Goal: Use online tool/utility: Use online tool/utility

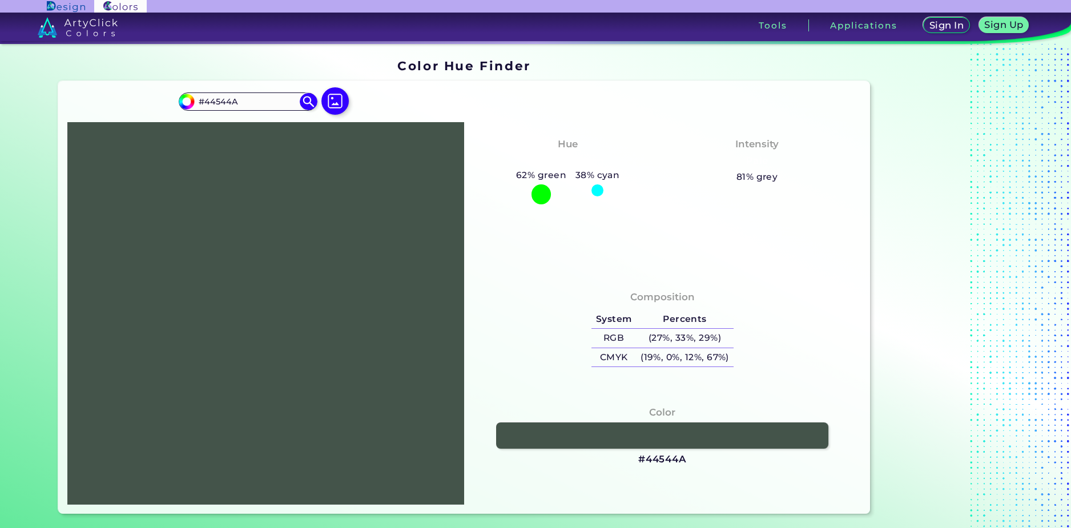
drag, startPoint x: 256, startPoint y: 96, endPoint x: 101, endPoint y: 87, distance: 155.0
click at [103, 87] on div "#44544a #44544A Acadia ◉ Acid Green ◉ Aero Blue ◉ Alabaster ◉ Albescent White ◉…" at bounding box center [464, 297] width 812 height 433
click at [304, 102] on img at bounding box center [309, 102] width 20 height 20
click at [186, 99] on input "#44544a" at bounding box center [185, 100] width 14 height 14
type input "#445547"
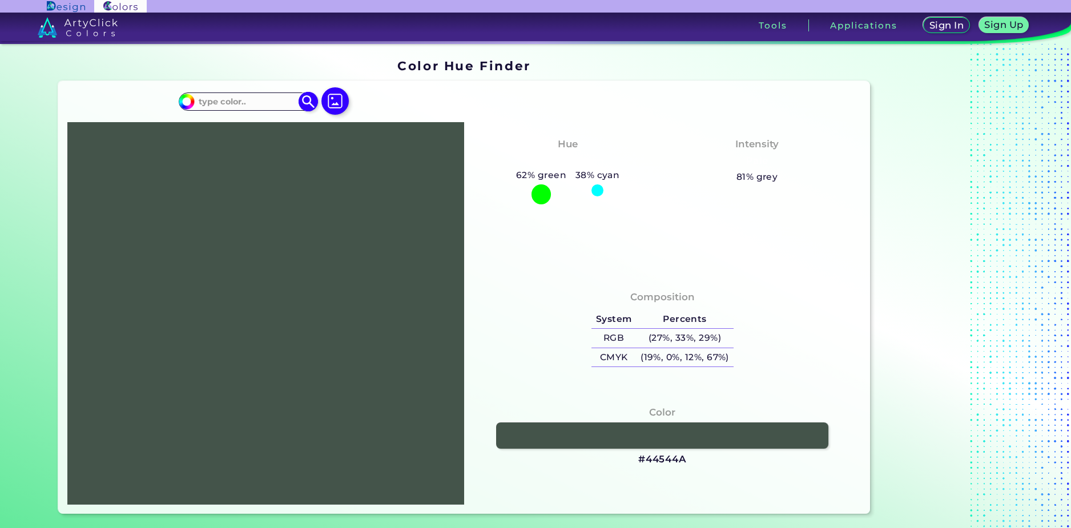
type input "#445547"
type input "#445546"
type input "#445545"
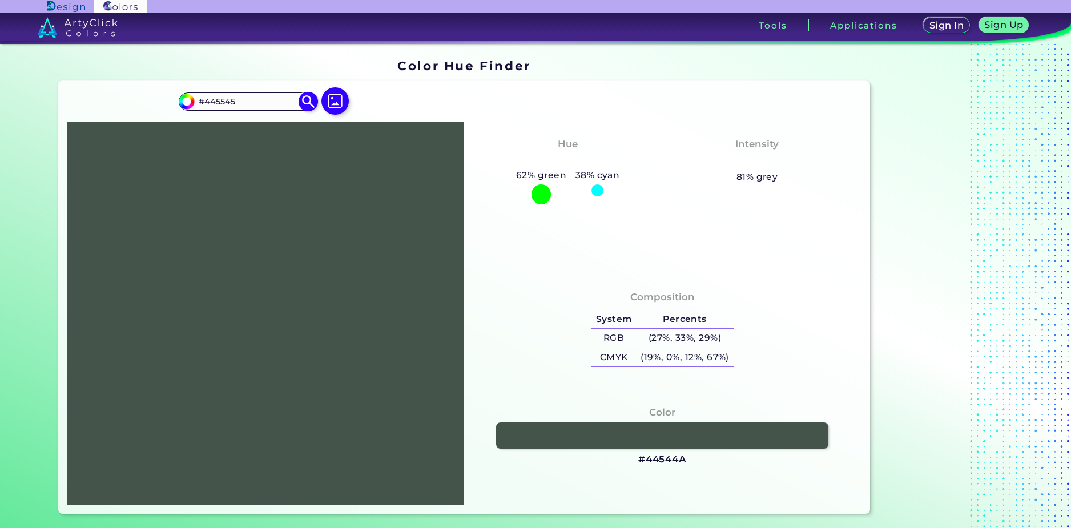
type input "#445544"
type input "#455544"
type input "#465544"
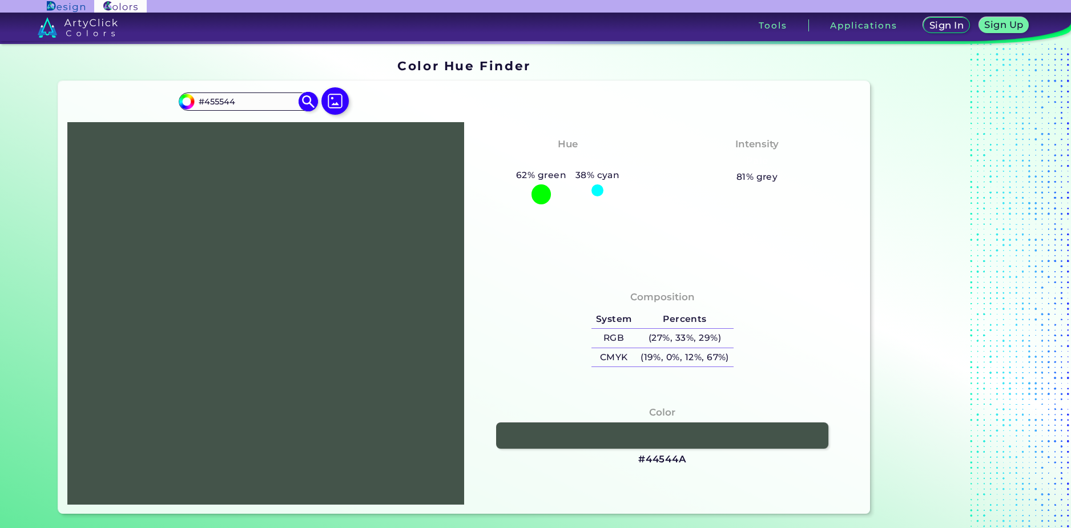
type input "#465544"
type input "#475544"
type input "#485544"
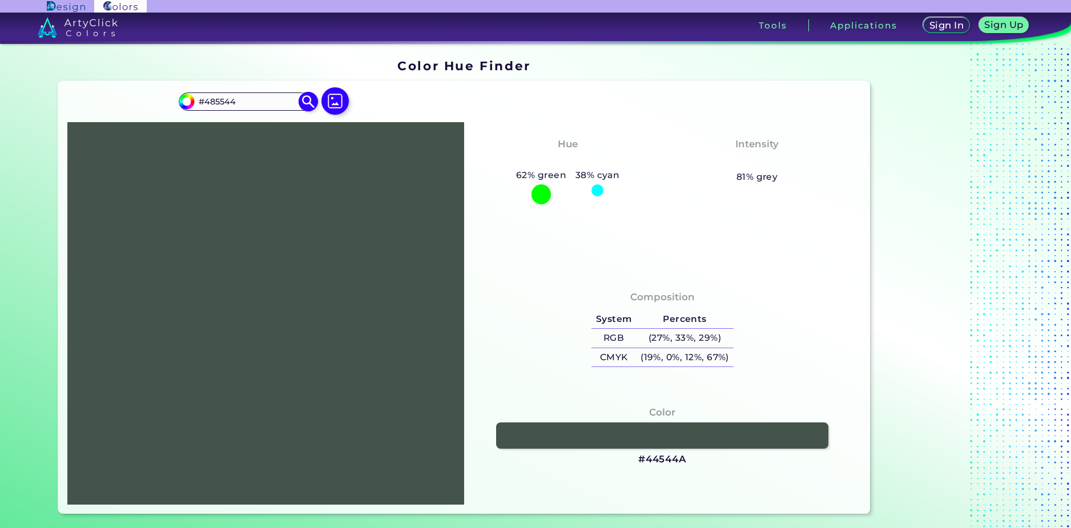
type input "#495544"
type input "#4a5544"
type input "#4A5544"
type input "#4b5544"
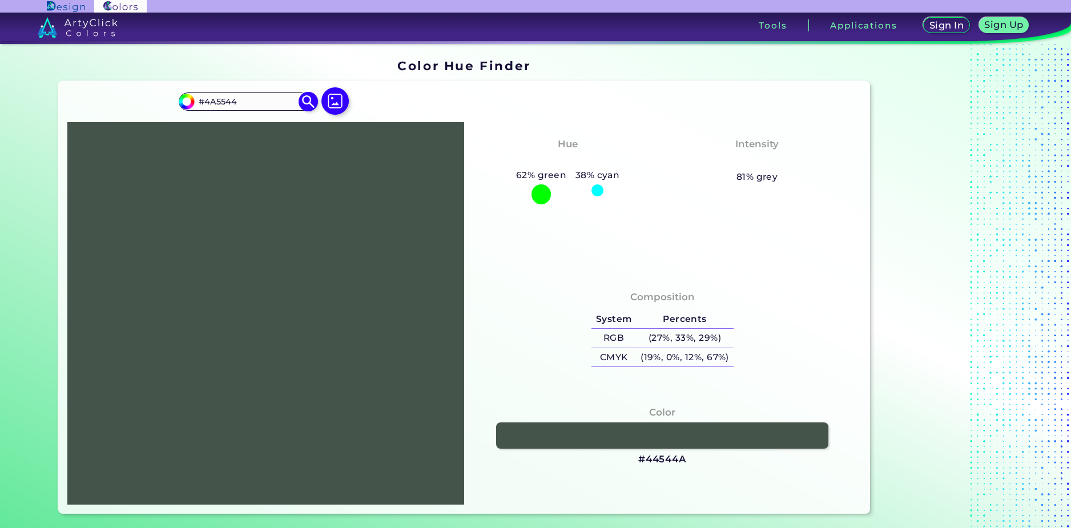
type input "#4B5544"
type input "#4c5544"
type input "#4C5544"
type input "#4d5544"
type input "#4D5544"
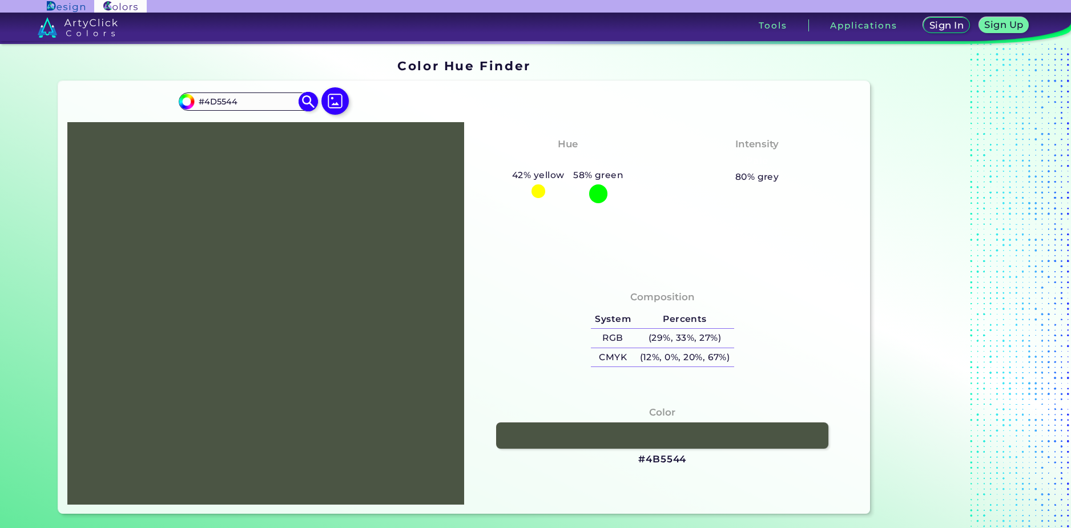
type input "#4e5544"
type input "#4E5544"
type input "#4f5544"
type input "#4F5544"
type input "#505544"
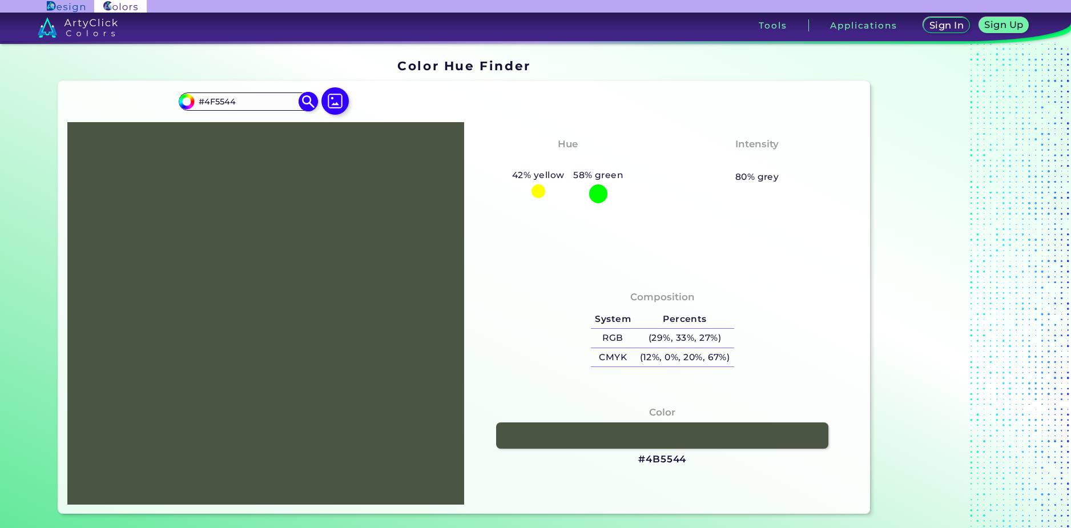
type input "#505544"
type input "#515544"
type input "#525544"
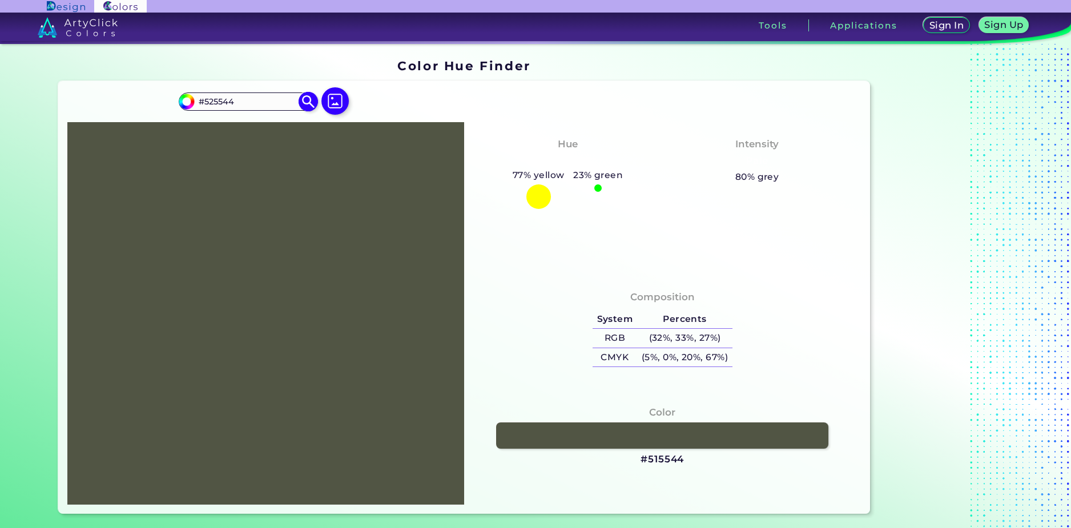
type input "#535544"
type input "#545544"
type input "#555544"
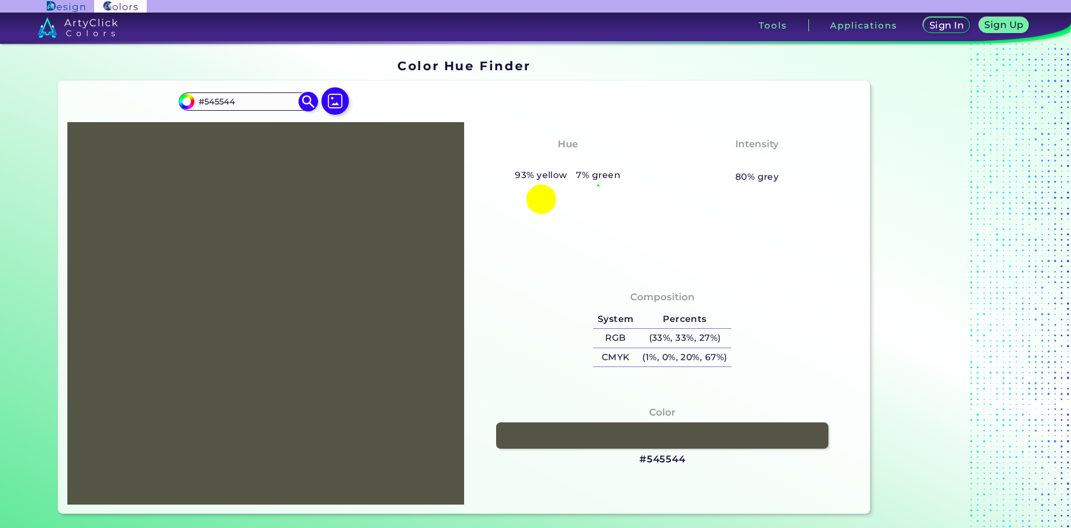
type input "#555544"
type input "#545544"
type input "#949a42"
type input "#949A42"
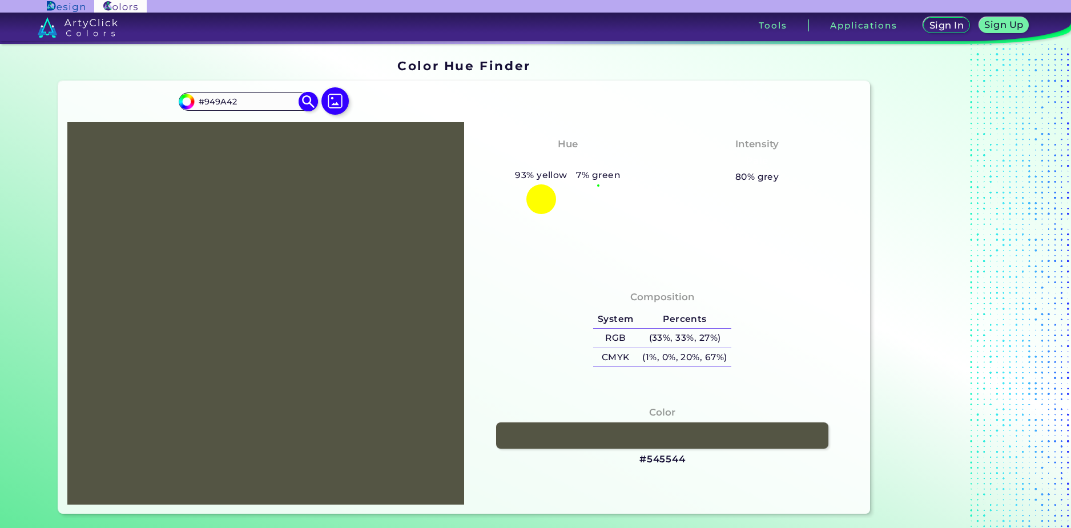
type input "#959b41"
type input "#959B41"
type input "#989e42"
type input "#989E42"
type input "#999f41"
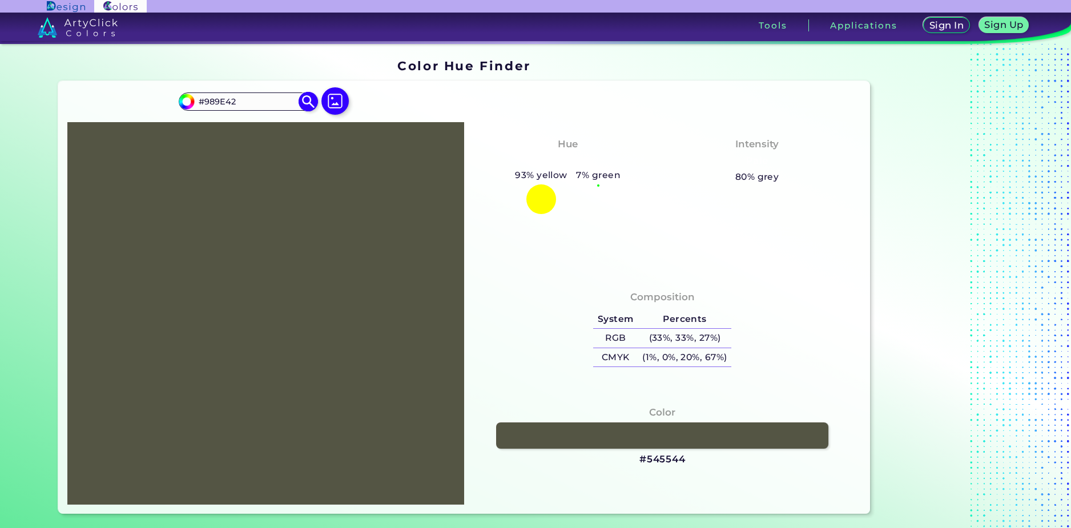
type input "#999F41"
type input "#9ca244"
type input "#9CA244"
type input "#9da343"
type input "#9DA343"
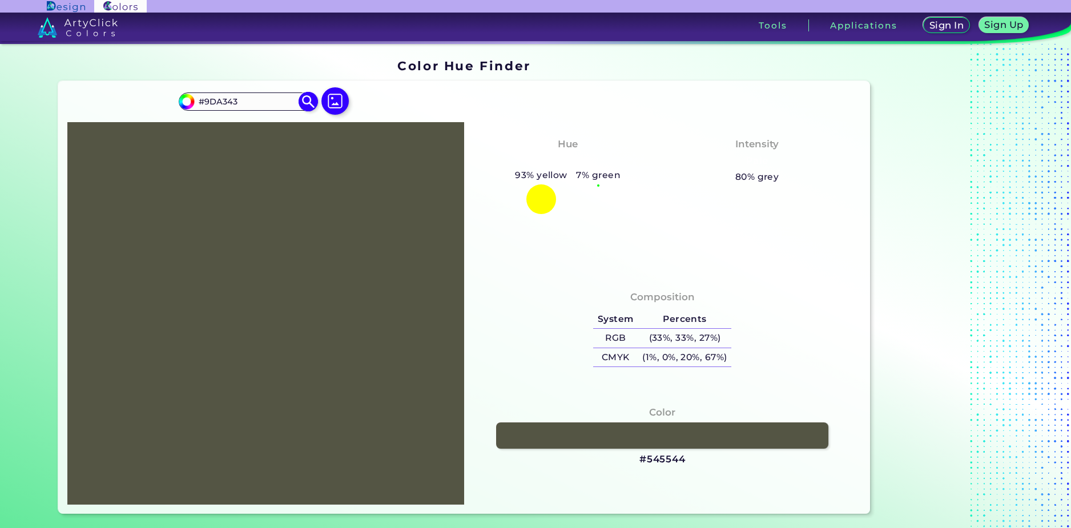
type input "#9ea441"
type input "#9EA441"
type input "#a1a843"
type input "#A1A843"
type input "#a6ad43"
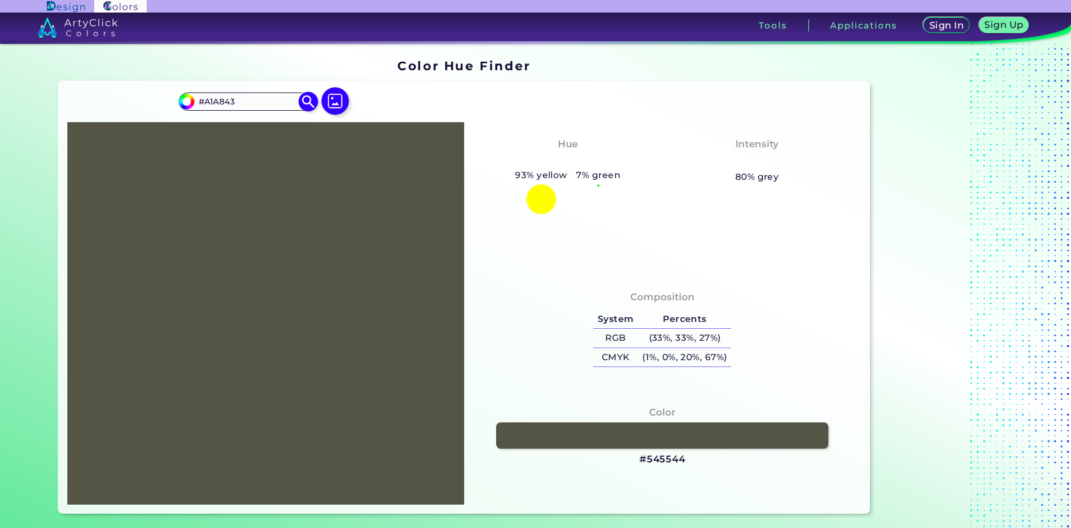
type input "#A6AD43"
type input "#a9b045"
type input "#A9B045"
type input "#aab143"
type input "#AAB143"
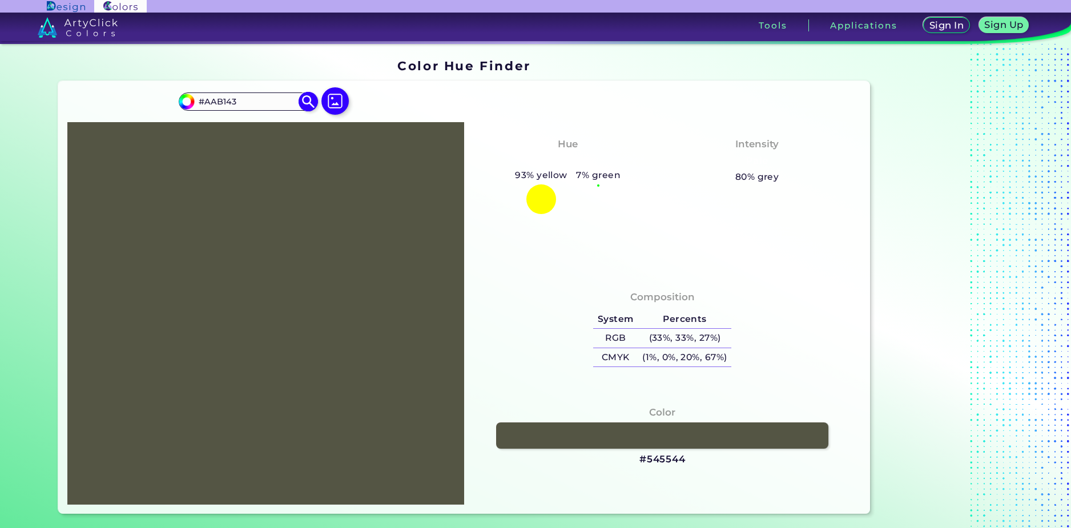
type input "#abb342"
type input "#ABB342"
type input "#afb643"
type input "#AFB643"
type input "#b0b842"
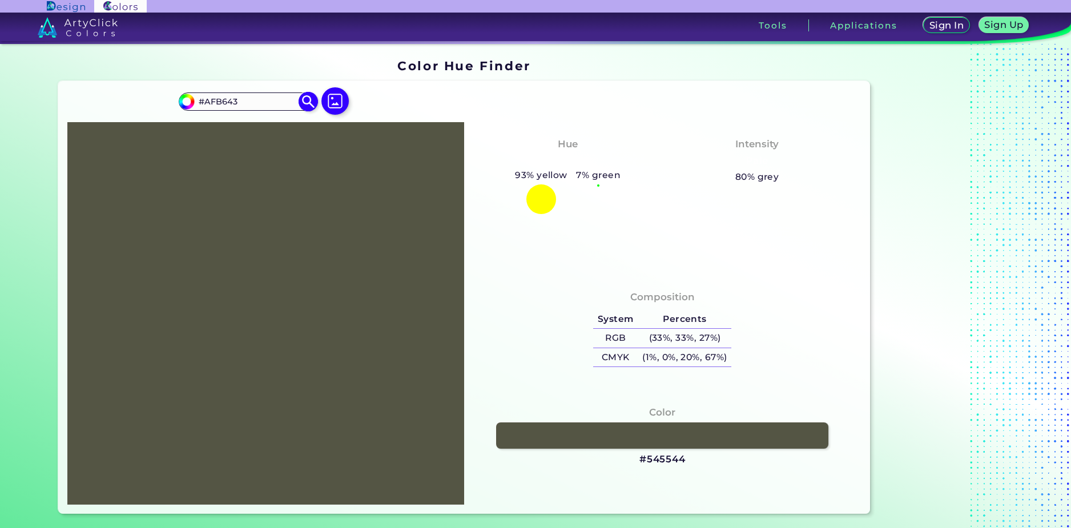
type input "#B0B842"
type input "#b3bb44"
type input "#B3BB44"
type input "#b5bd42"
type input "#B5BD42"
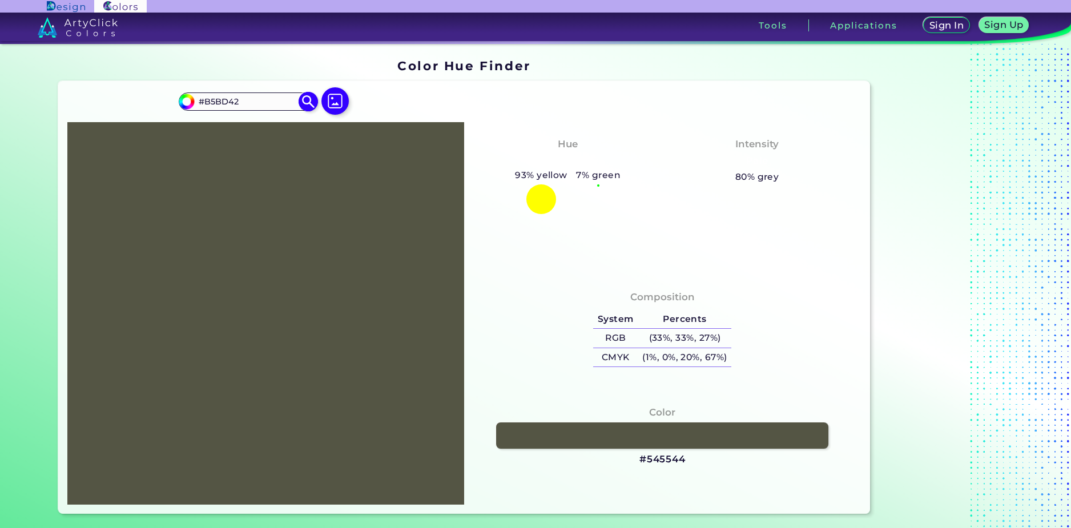
type input "#b7bf45"
type input "#B7BF45"
type input "#b8c144"
type input "#B8C144"
type input "#b9c242"
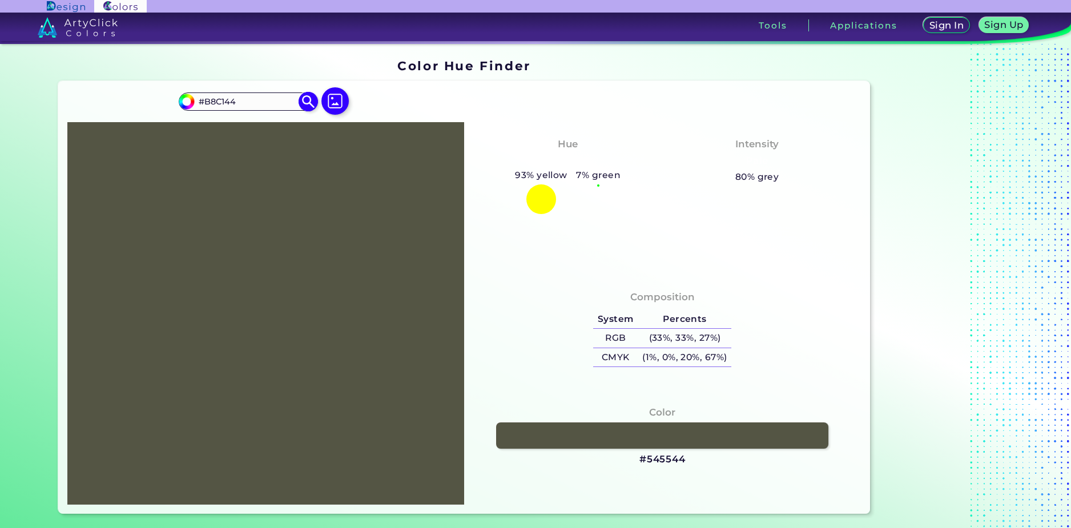
type input "#B9C242"
type input "#bac341"
type input "#BAC341"
type input "#bdc544"
type input "#BDC544"
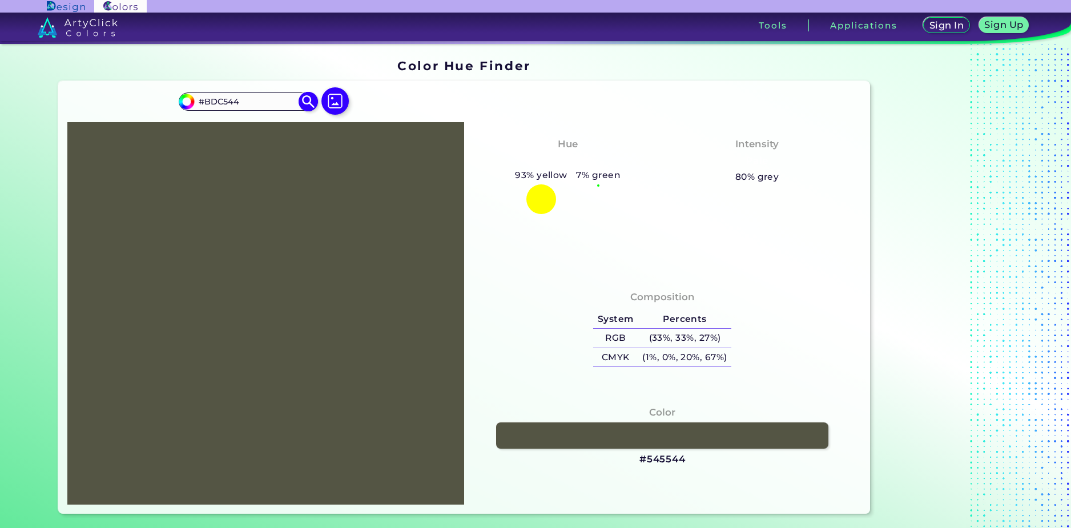
type input "#bec743"
type input "#BEC743"
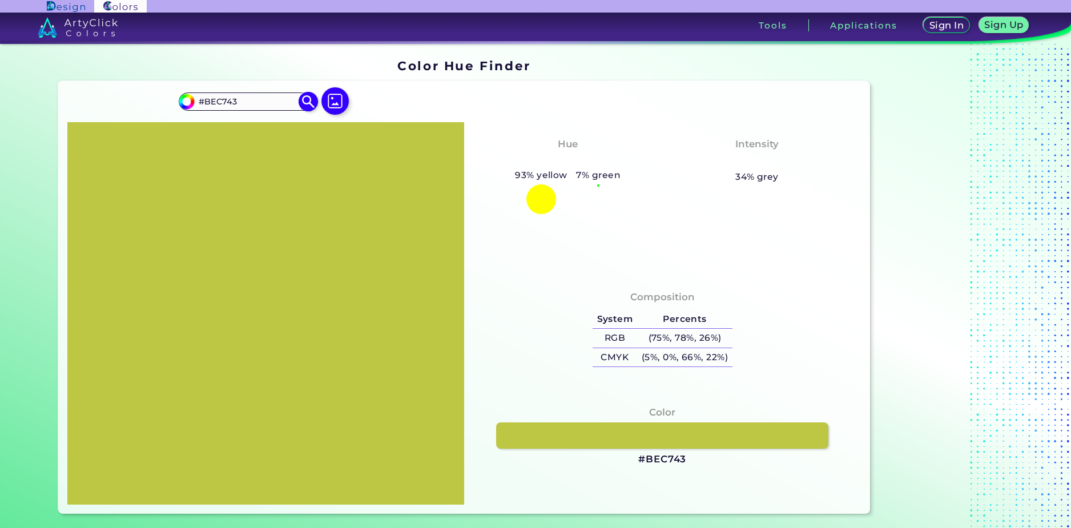
type input "#bfc841"
type input "#BFC841"
type input "#bdc63f"
type input "#BDC63F"
type input "#bbc440"
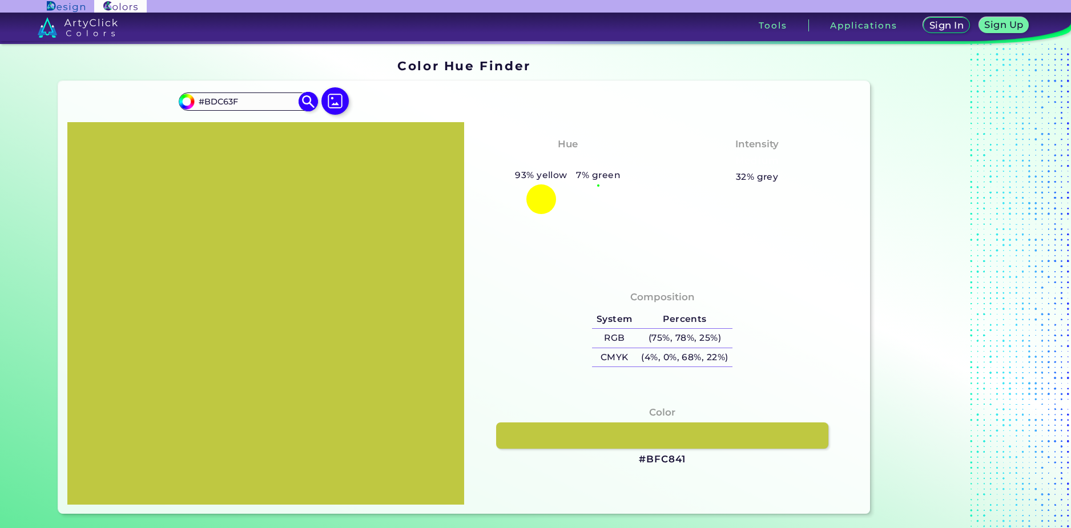
type input "#BBC440"
type input "#bac33c"
type input "#BAC33C"
type input "#b9c23d"
type input "#B9C23D"
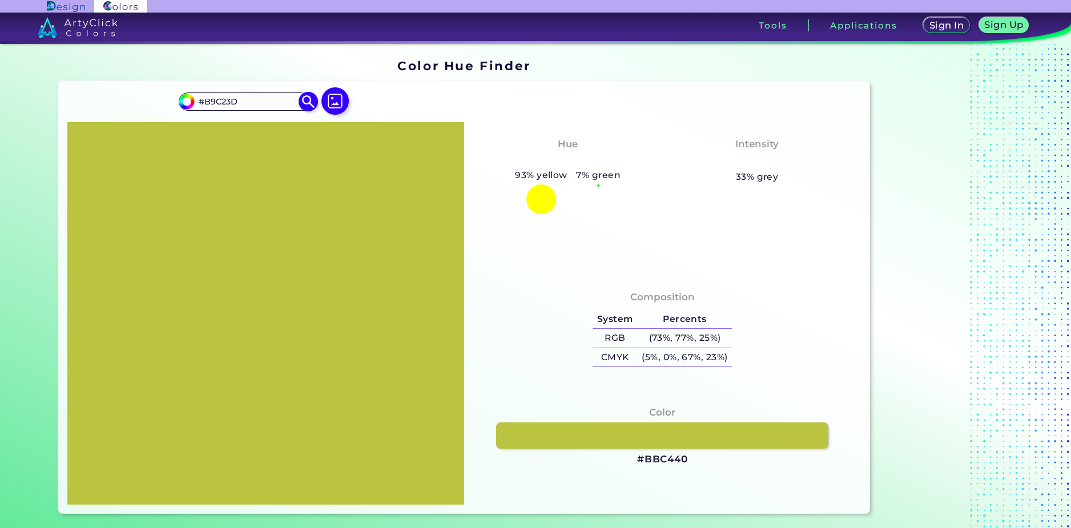
type input "#bac33c"
type input "#BAC33C"
type input "#b7c039"
type input "#B7C039"
type input "#b6bf3b"
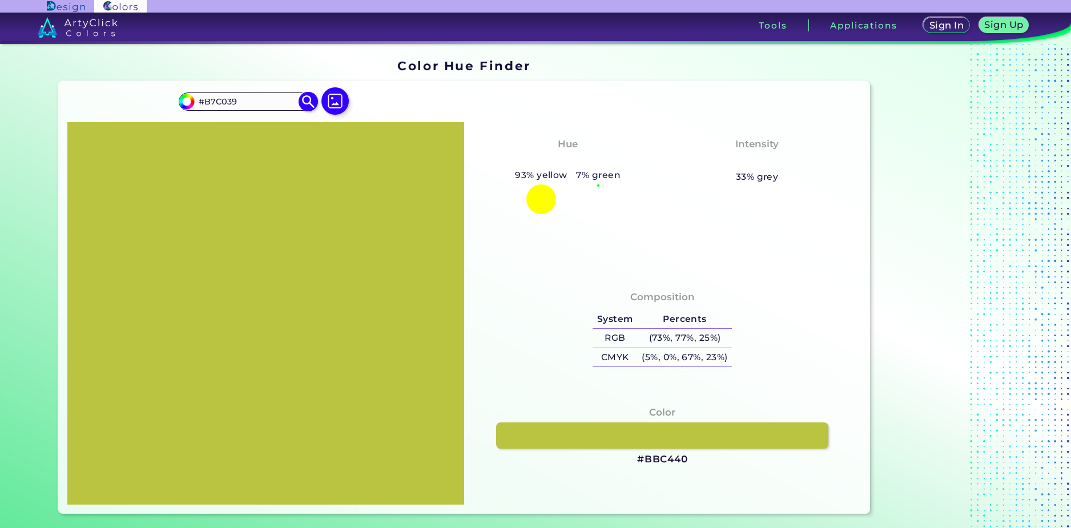
type input "#B6BF3B"
type input "#b3bb3a"
type input "#B3BB3A"
type input "#b4bc38"
type input "#B4BC38"
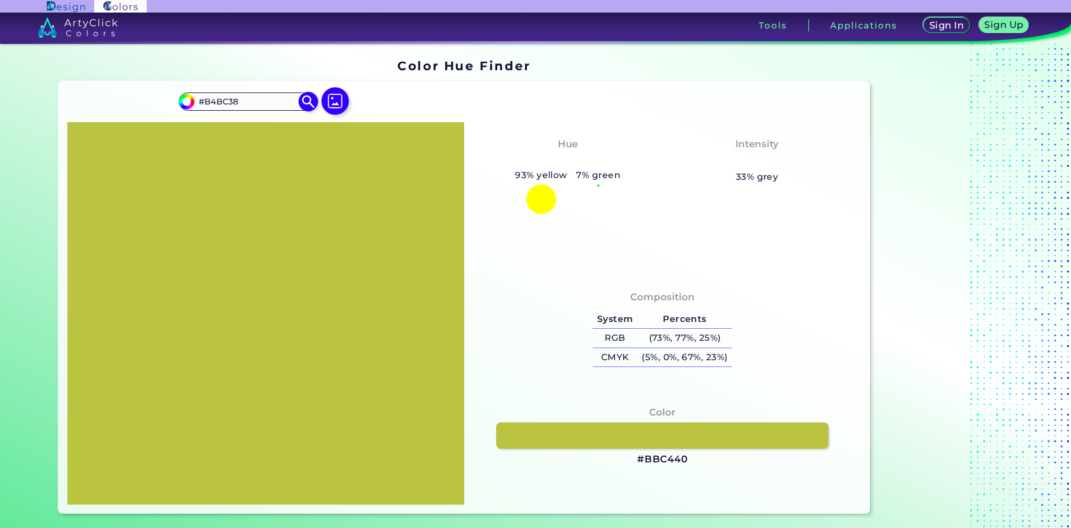
type input "#b1ba36"
type input "#B1BA36"
type input "#adb635"
type input "#ADB635"
type input "#aab332"
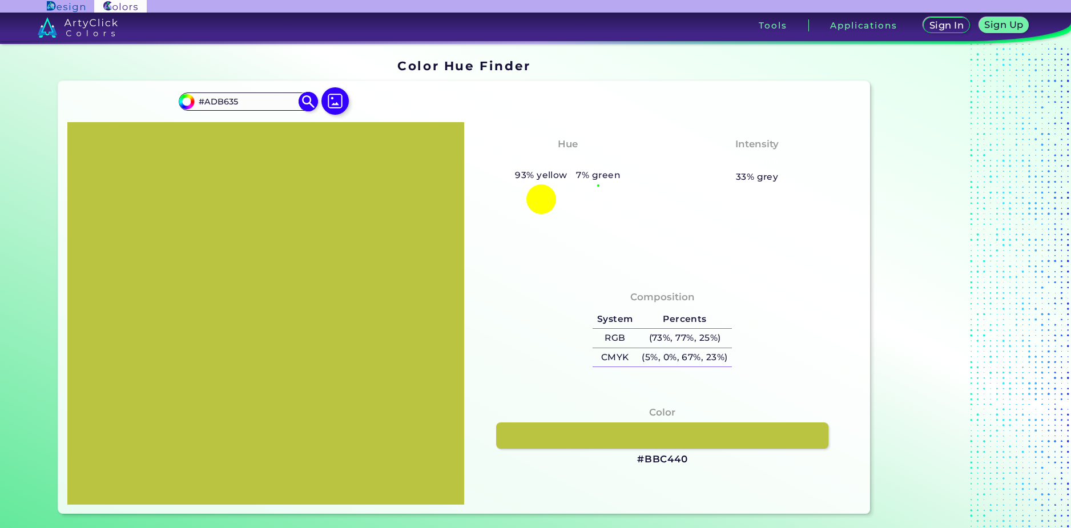
type input "#AAB332"
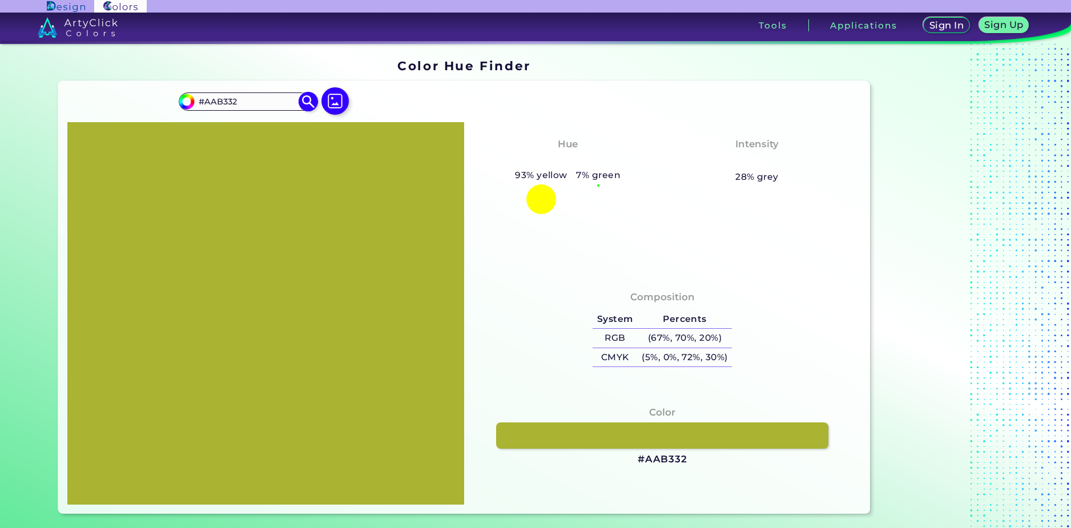
type input "#a9b234"
type input "#A9B234"
type input "#a7af31"
type input "#A7AF31"
type input "#a6ae32"
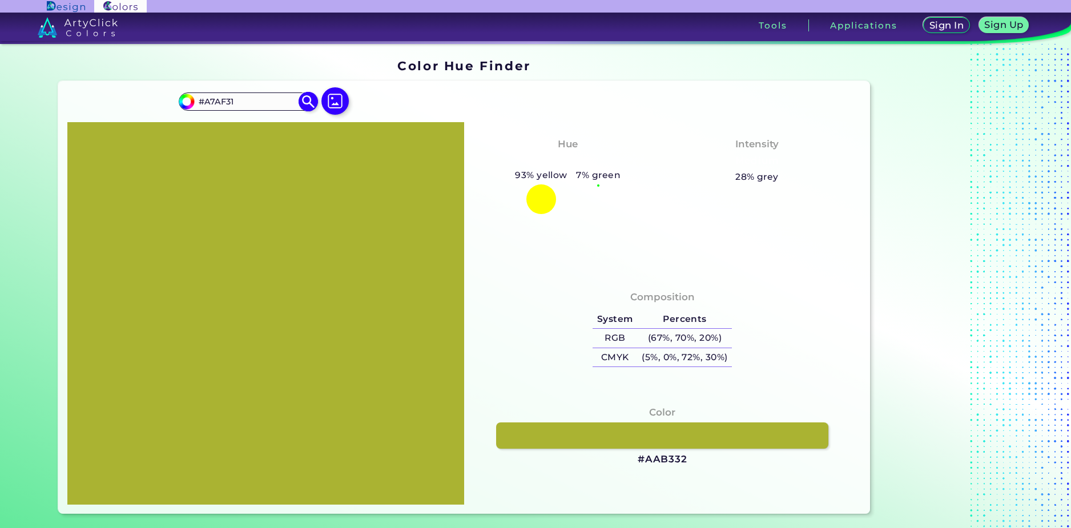
type input "#A6AE32"
type input "#a3ab30"
type input "#A3AB30"
type input "#a2aa31"
type input "#A2AA31"
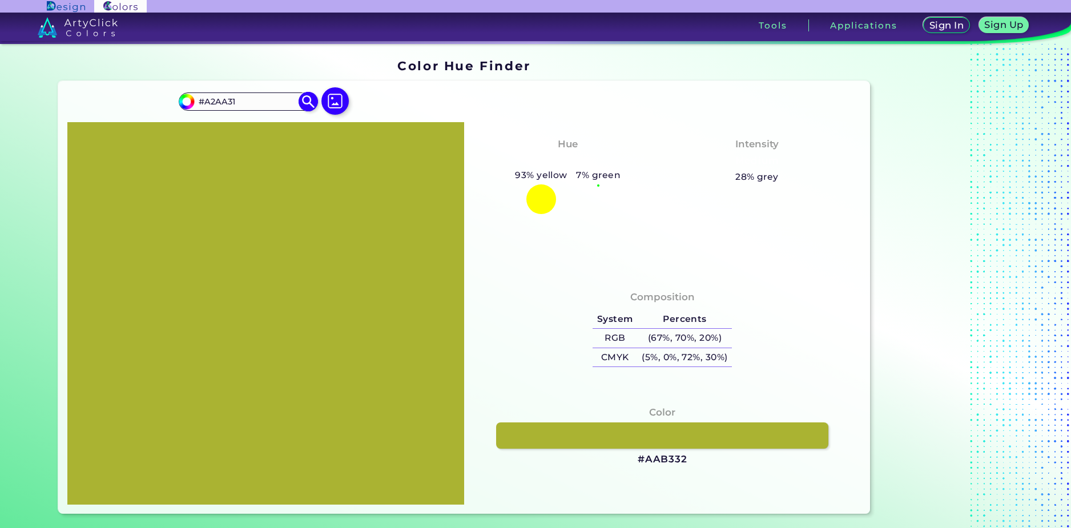
type input "#9fa72f"
type input "#9FA72F"
type input "#9ea630"
type input "#9EA630"
type input "#9fa72f"
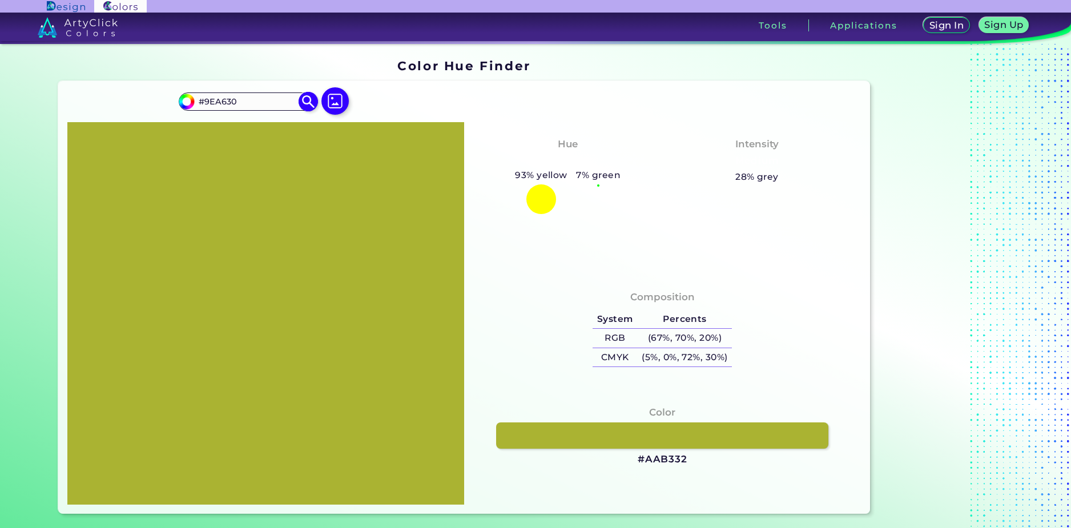
type input "#9FA72F"
type input "#9ba32e"
type input "#9BA32E"
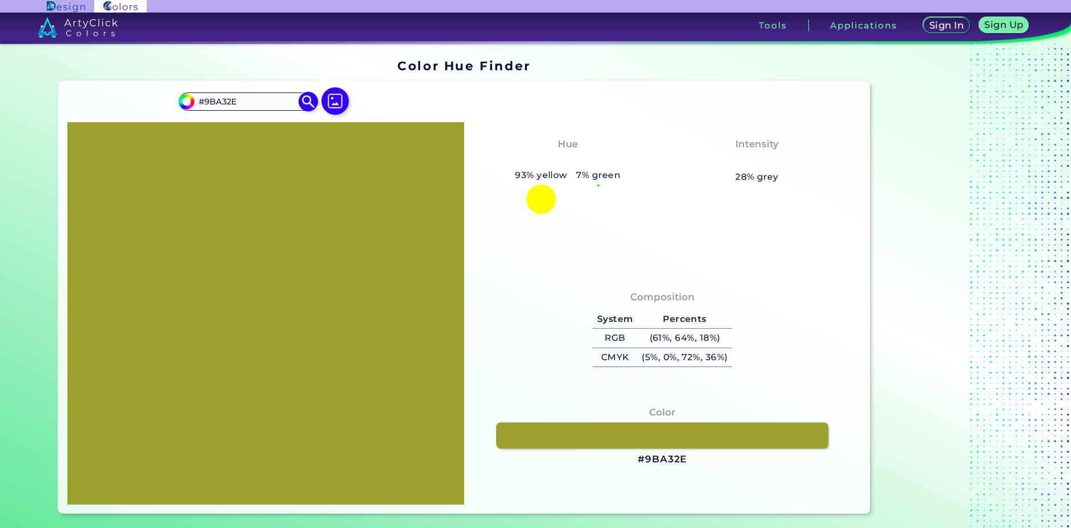
type input "#989f2d"
type input "#989F2D"
type input "#949b2c"
type input "#949B2C"
type input "#90972b"
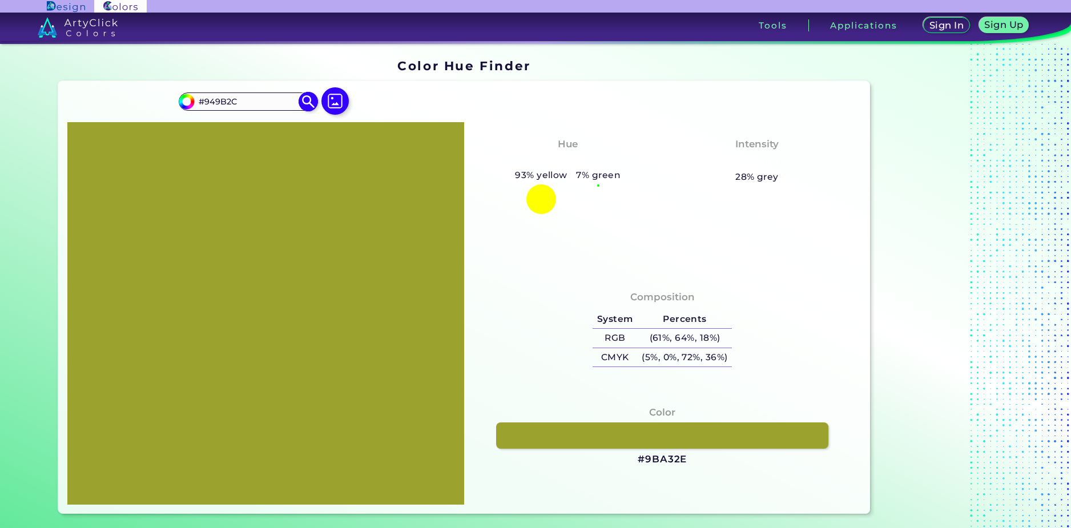
type input "#90972B"
type input "#939a2d"
type input "#939A2D"
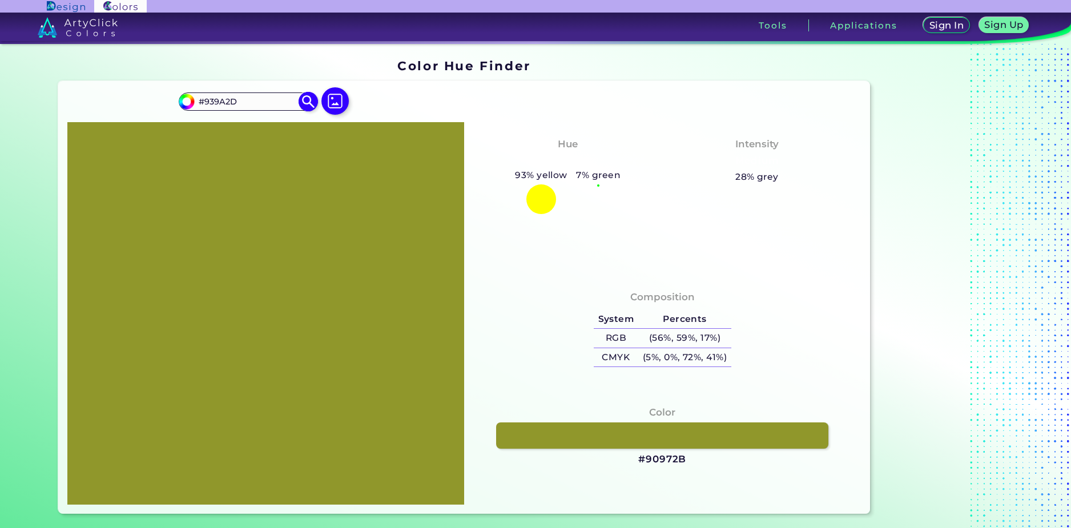
type input "#90972b"
type input "#90972B"
type input "#8f962c"
type input "#8F962C"
type input "#8c932a"
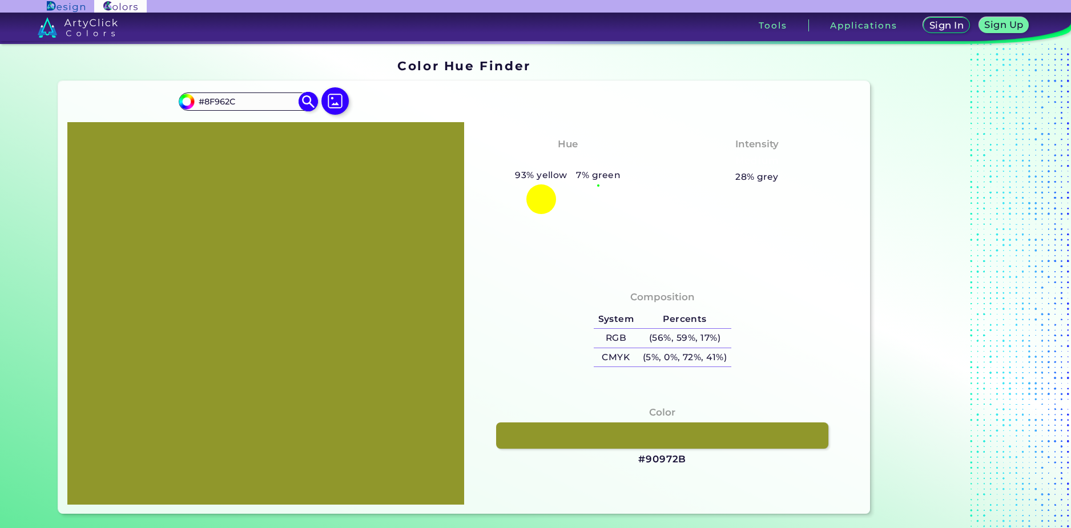
type input "#8C932A"
type input "#8b922a"
type input "#8B922A"
type input "#888e29"
type input "#888E29"
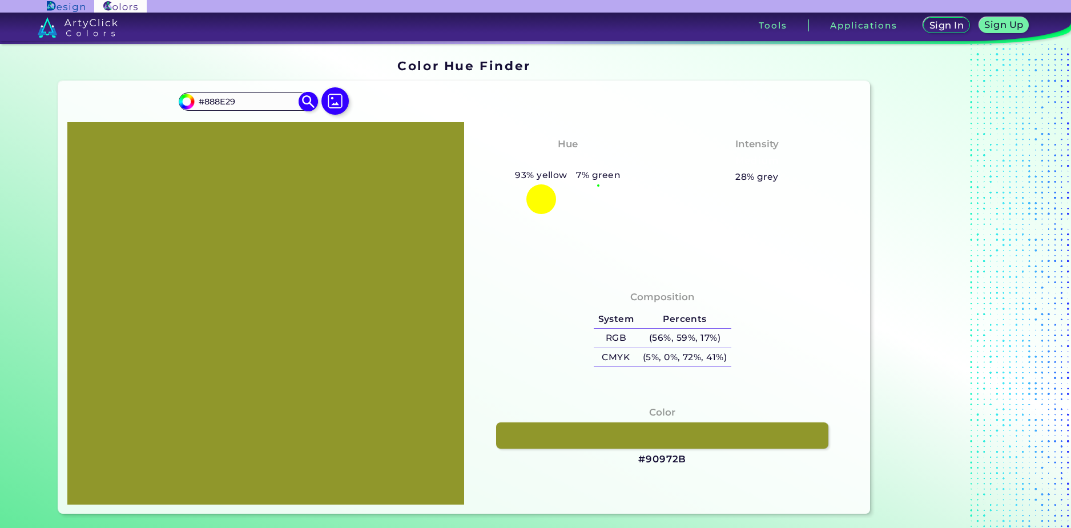
type input "#848a28"
type input "#848A28"
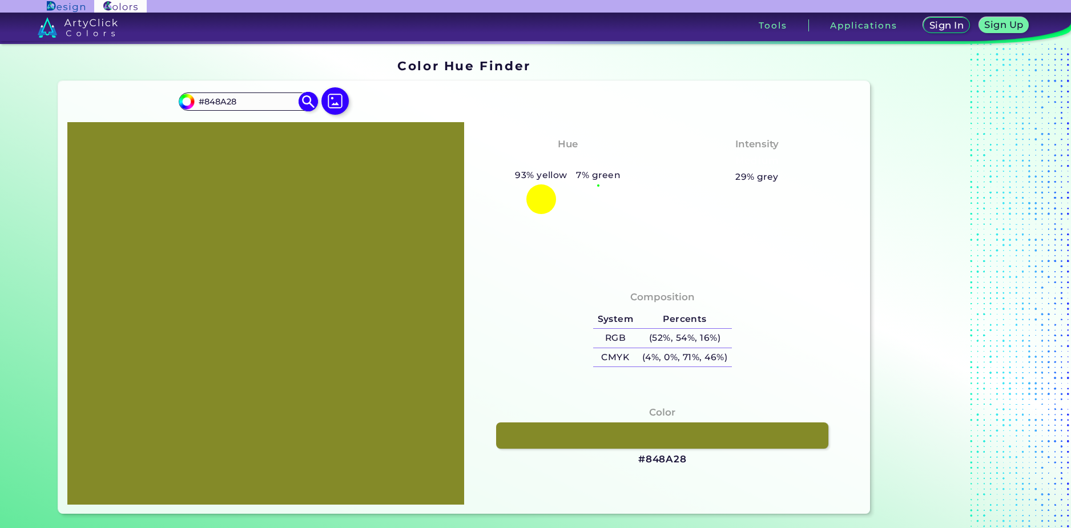
type input "#848a28"
click at [306, 98] on img at bounding box center [309, 102] width 20 height 20
click at [306, 99] on img at bounding box center [309, 102] width 20 height 20
click at [274, 229] on div at bounding box center [265, 313] width 397 height 383
click at [308, 105] on img at bounding box center [309, 102] width 20 height 20
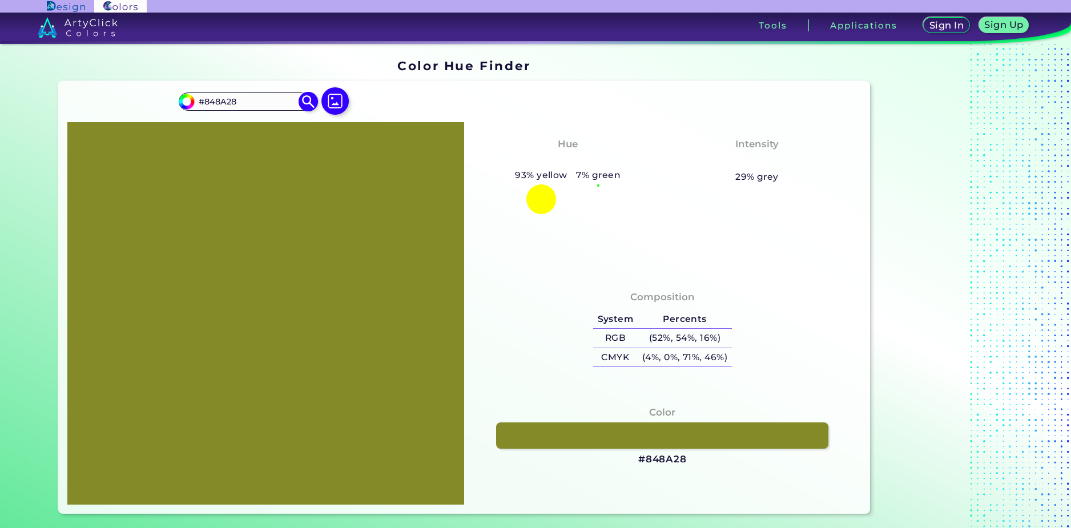
click at [308, 105] on img at bounding box center [309, 102] width 20 height 20
click at [243, 101] on input "#848A28" at bounding box center [248, 101] width 106 height 15
click at [682, 439] on link at bounding box center [663, 436] width 336 height 27
